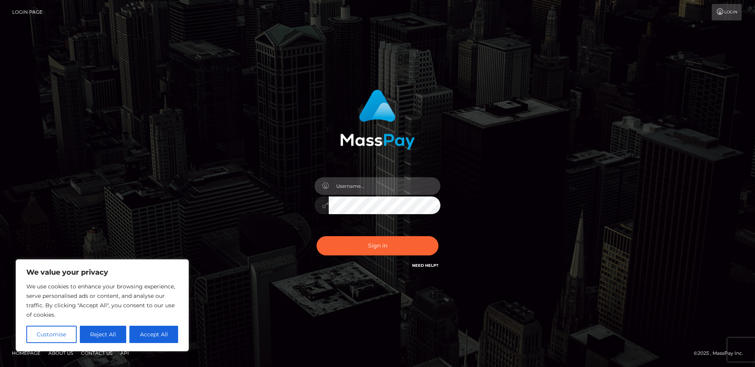
click at [353, 186] on input "text" at bounding box center [385, 186] width 112 height 18
type input "[PERSON_NAME].ace"
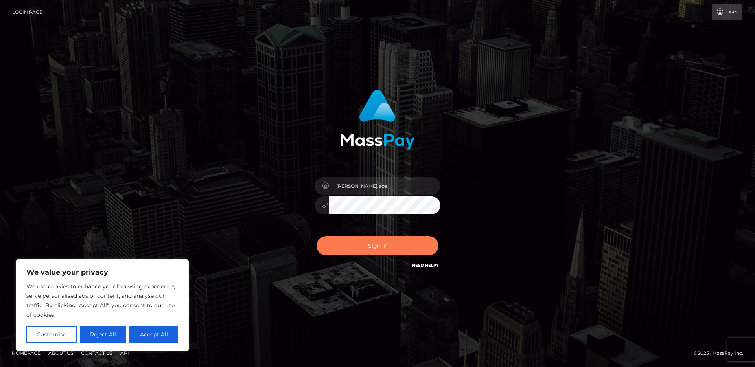
click at [401, 239] on button "Sign in" at bounding box center [378, 245] width 122 height 19
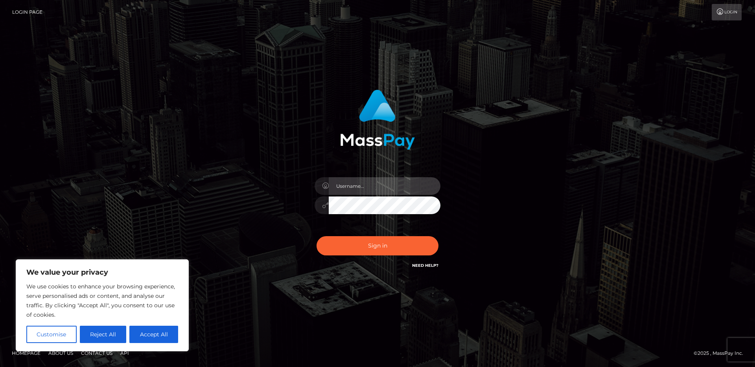
type input "ivan.ace"
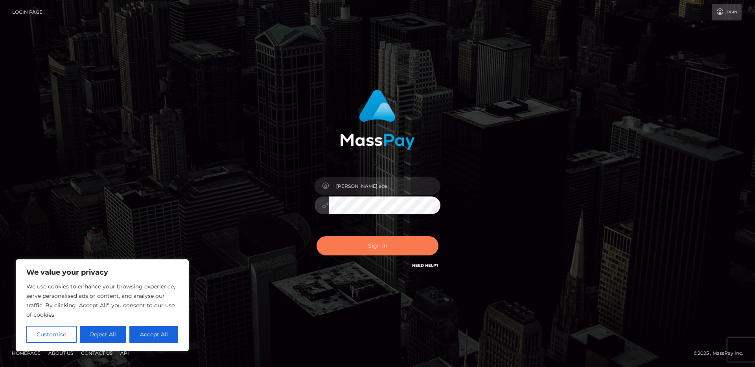
click at [389, 244] on button "Sign in" at bounding box center [378, 245] width 122 height 19
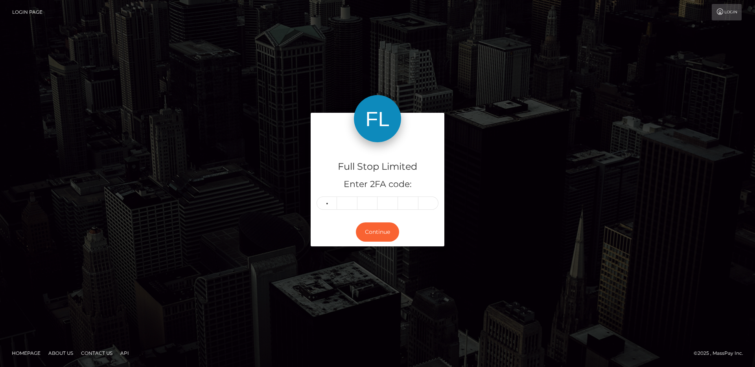
type input "5"
type input "7"
type input "4"
type input "6"
type input "5"
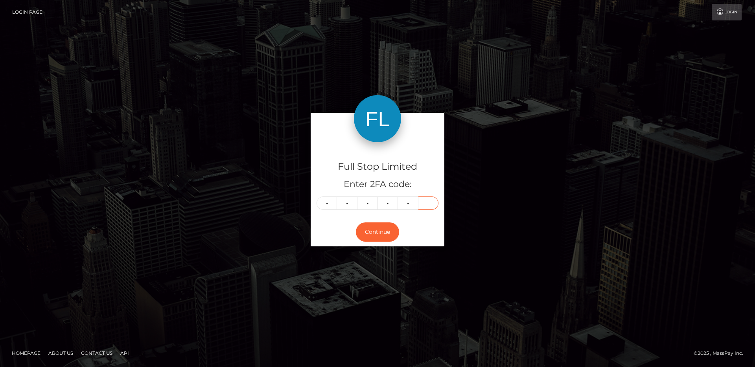
type input "7"
